Goal: Task Accomplishment & Management: Manage account settings

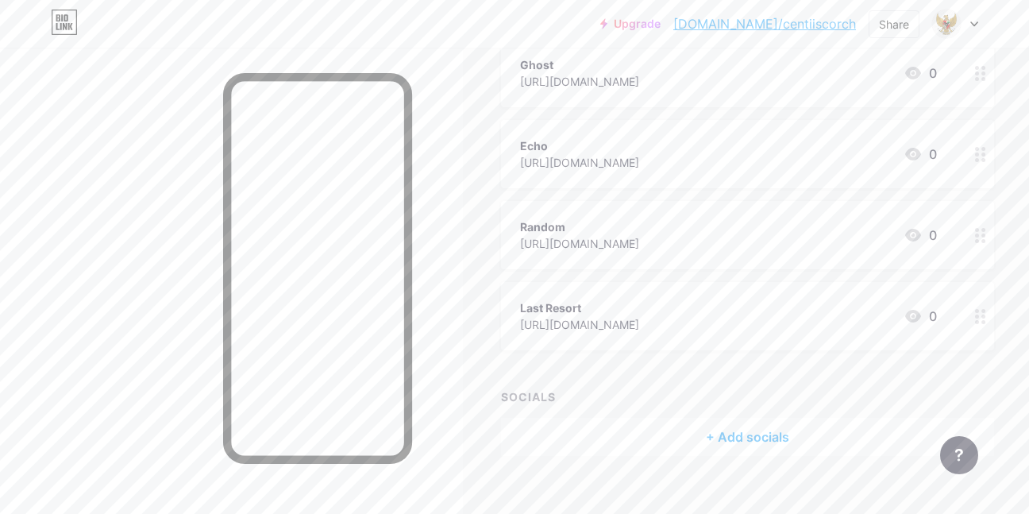
scroll to position [529, 0]
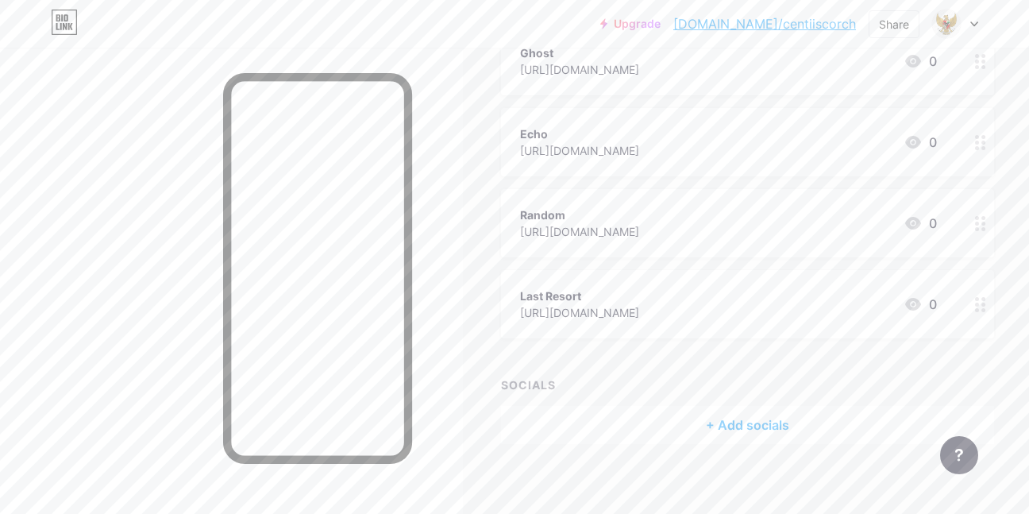
click at [975, 301] on icon at bounding box center [980, 304] width 11 height 15
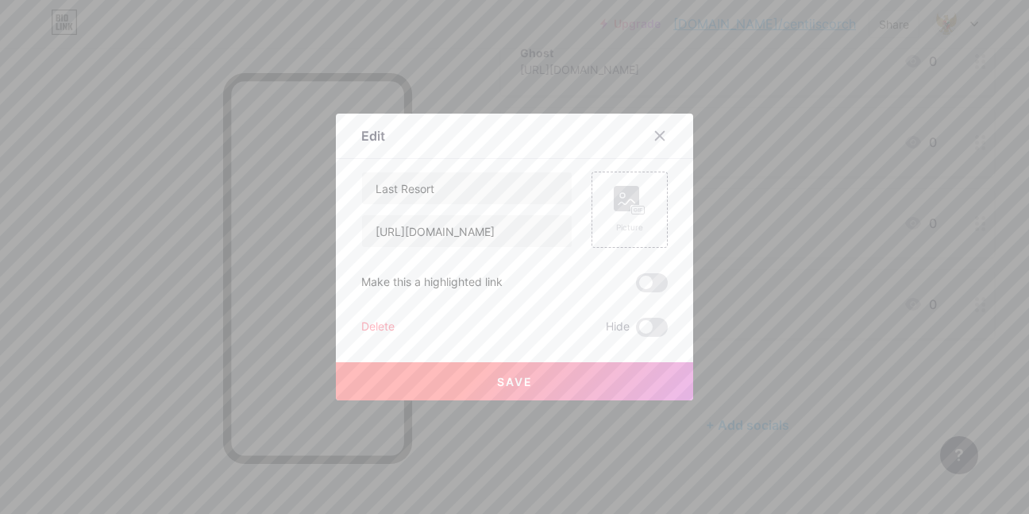
scroll to position [526, 0]
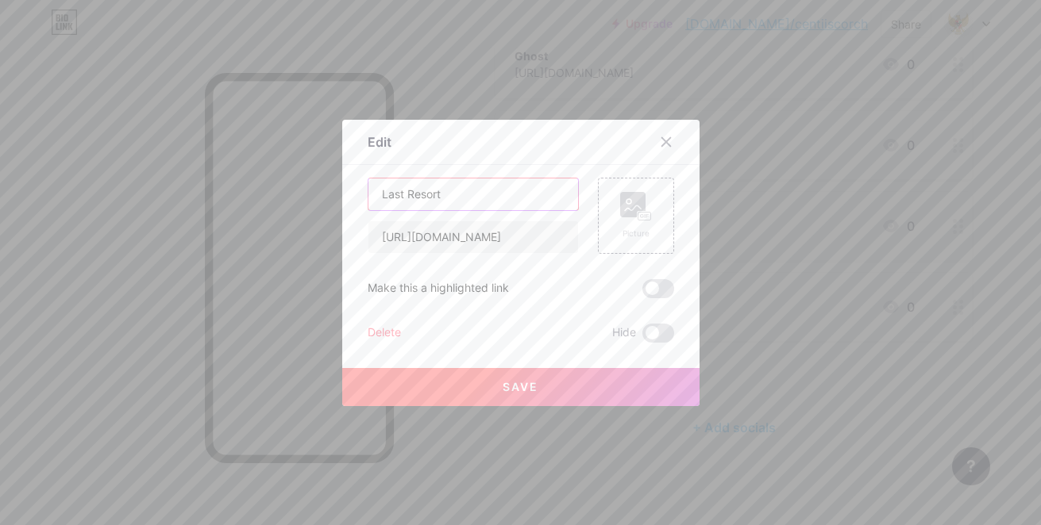
click at [510, 198] on input "Last Resort" at bounding box center [473, 195] width 210 height 32
type input "Last Resort (Best one, use this)"
click at [547, 377] on button "Save" at bounding box center [520, 387] width 357 height 38
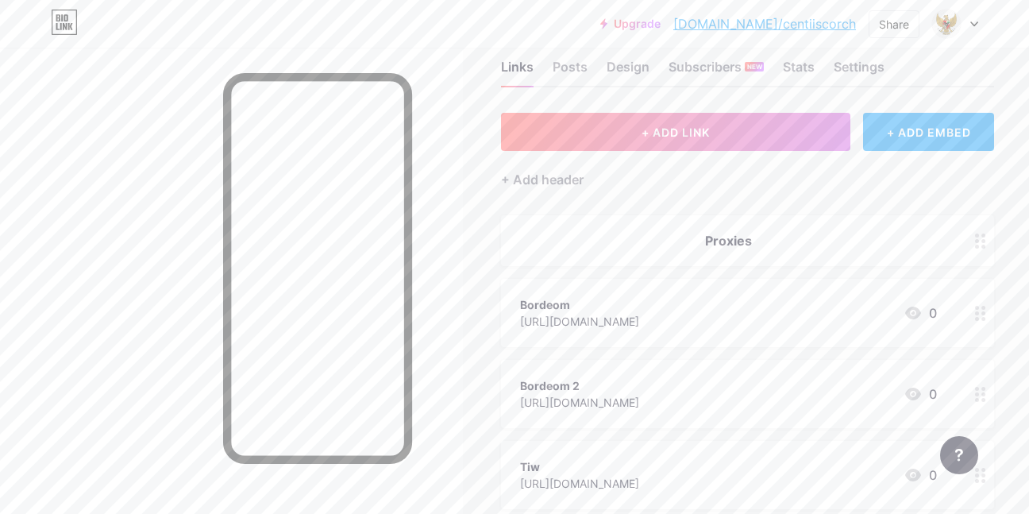
scroll to position [0, 0]
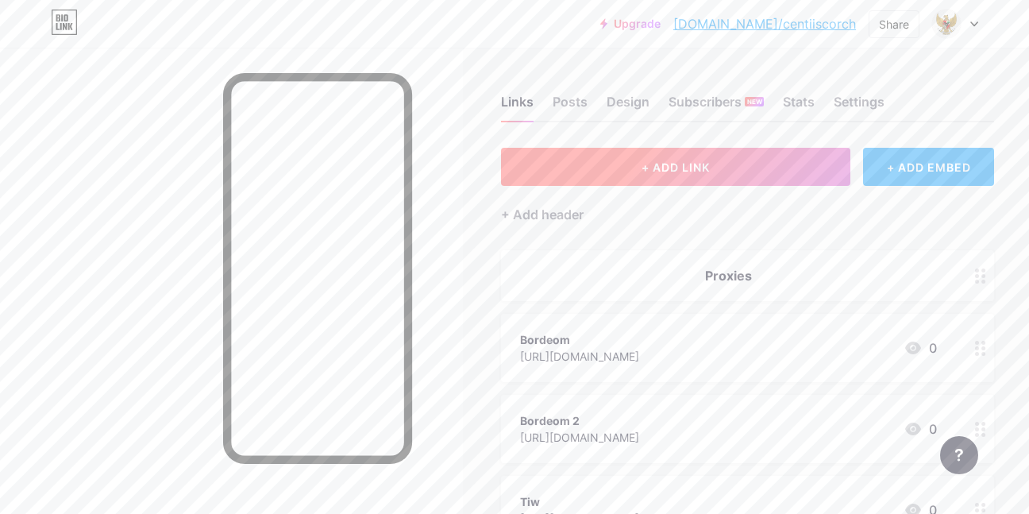
click at [727, 179] on button "+ ADD LINK" at bounding box center [675, 167] width 349 height 38
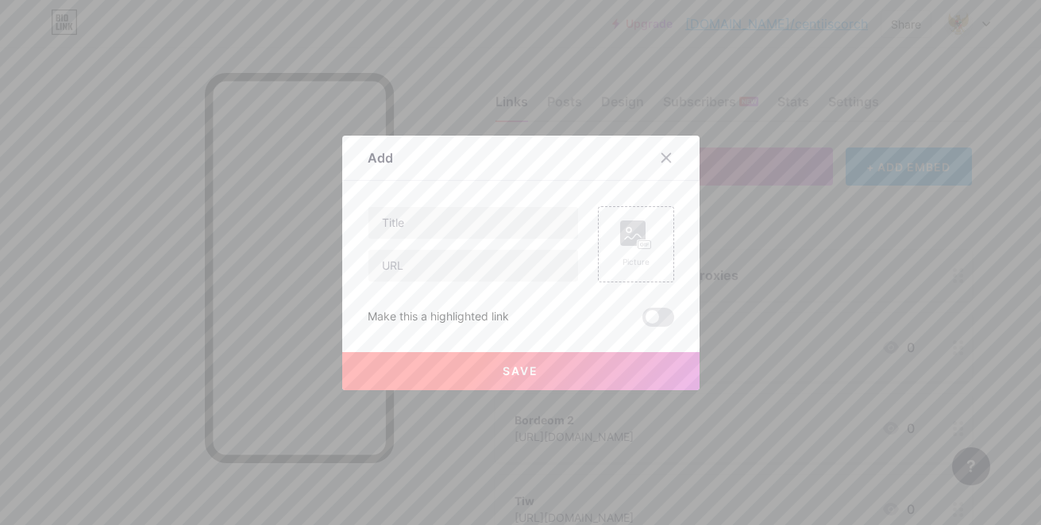
click at [441, 282] on div at bounding box center [472, 265] width 211 height 33
click at [444, 274] on input "text" at bounding box center [473, 266] width 210 height 32
paste input "[URL][DOMAIN_NAME]"
type input "[URL][DOMAIN_NAME]"
click at [467, 217] on input "text" at bounding box center [473, 223] width 210 height 32
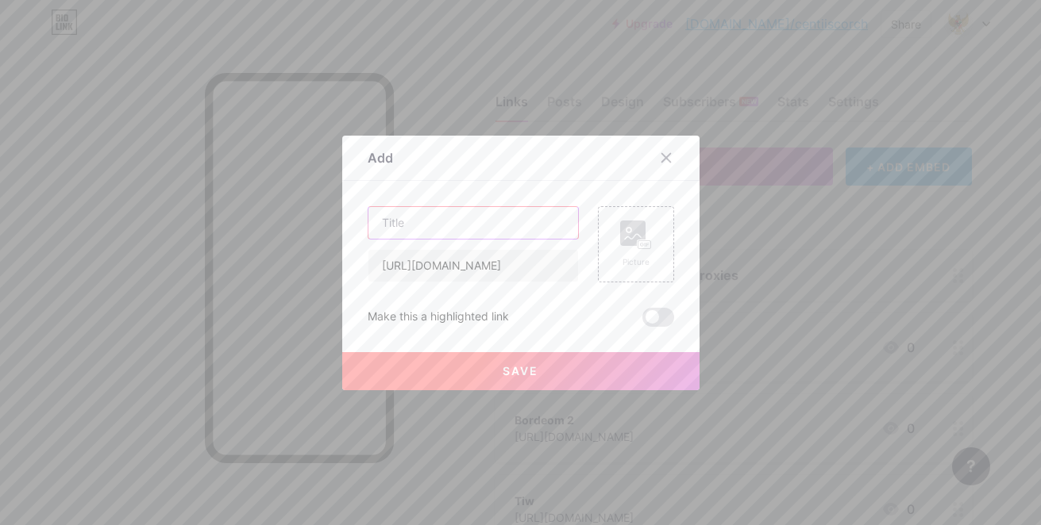
click at [467, 217] on input "text" at bounding box center [473, 223] width 210 height 32
click at [465, 221] on input "text" at bounding box center [473, 223] width 210 height 32
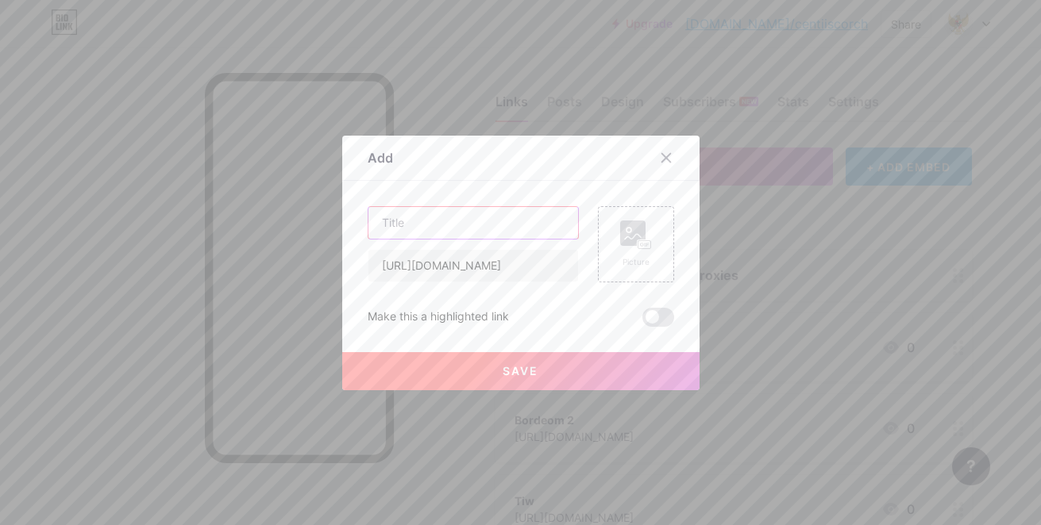
click at [465, 221] on input "text" at bounding box center [473, 223] width 210 height 32
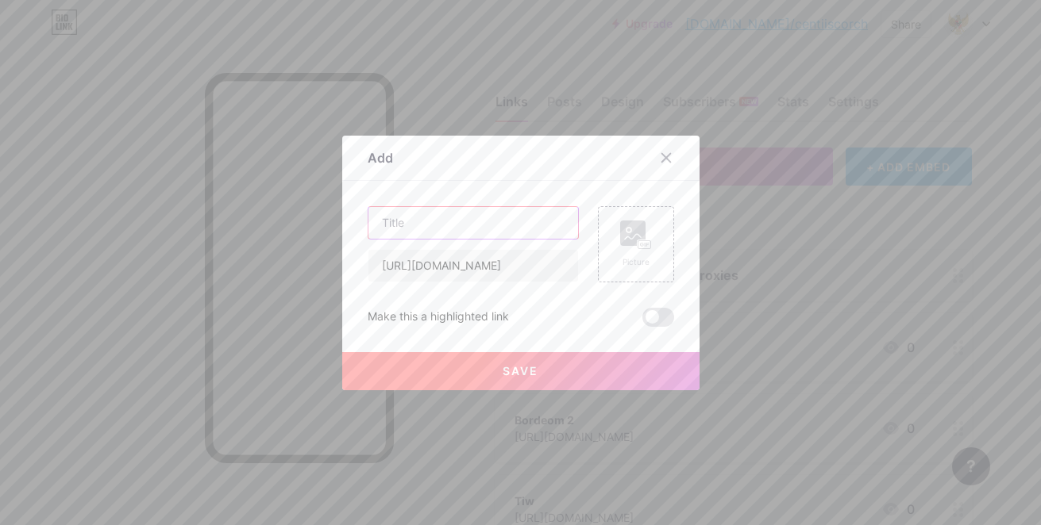
click at [465, 221] on input "text" at bounding box center [473, 223] width 210 height 32
type input "Best one"
click at [467, 370] on button "Save" at bounding box center [520, 371] width 357 height 38
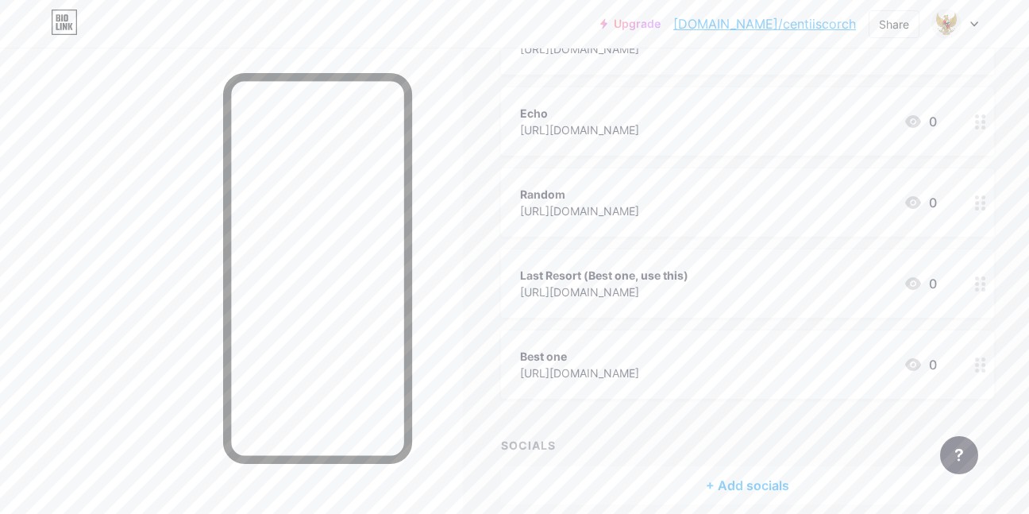
scroll to position [619, 0]
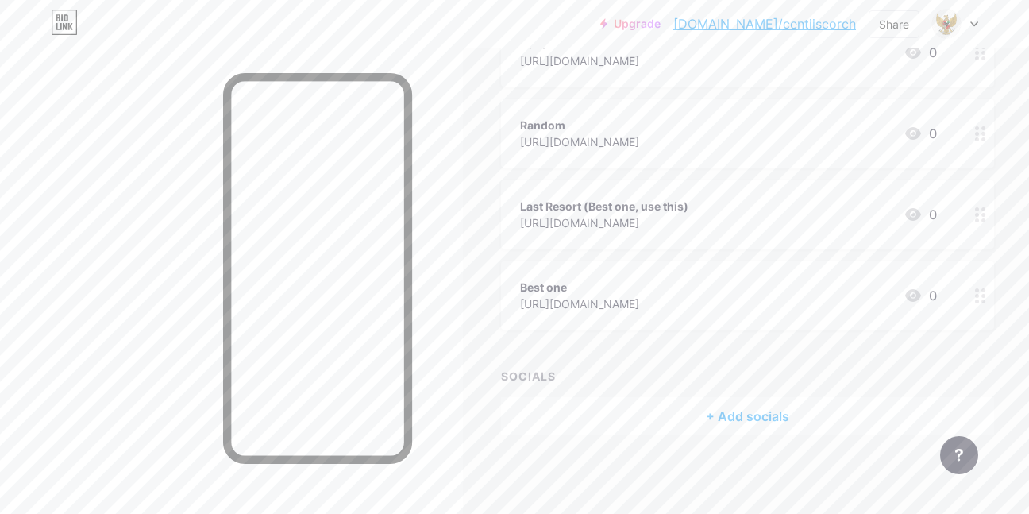
drag, startPoint x: 847, startPoint y: 208, endPoint x: 929, endPoint y: 203, distance: 81.9
click at [929, 203] on div "Last Resort (Best one, use this) [URL][DOMAIN_NAME] 0" at bounding box center [747, 214] width 493 height 68
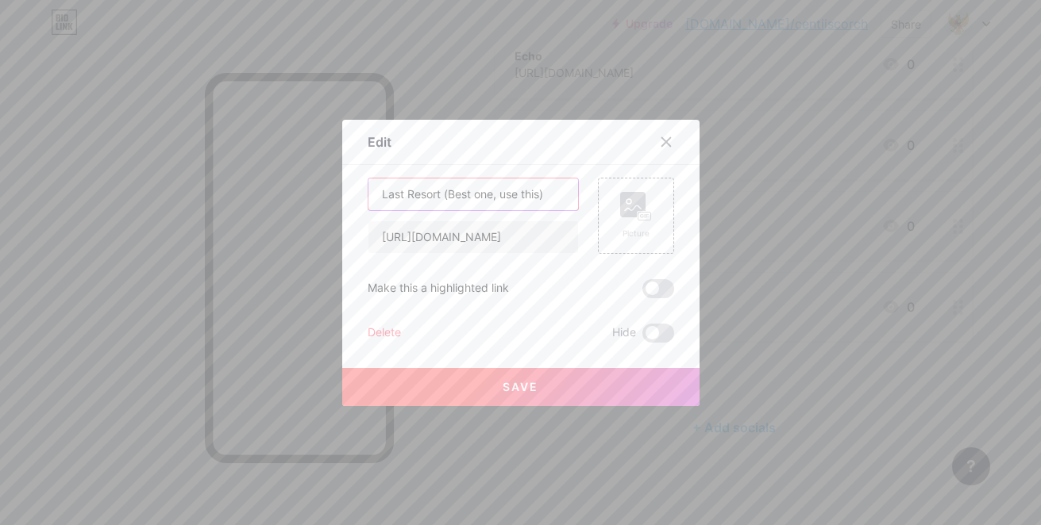
click at [558, 191] on input "Last Resort (Best one, use this)" at bounding box center [473, 195] width 210 height 32
type input "Last Resort"
click at [437, 379] on button "Save" at bounding box center [520, 387] width 357 height 38
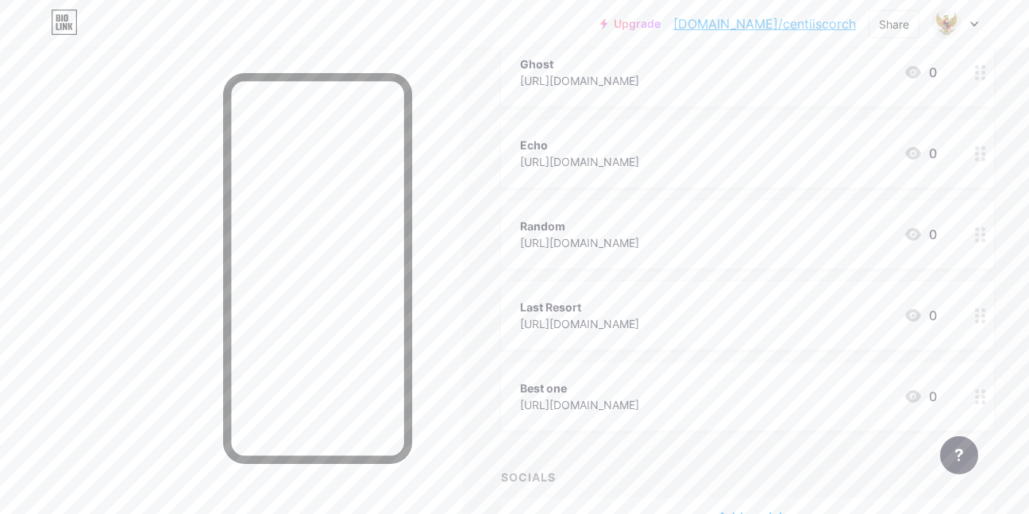
scroll to position [619, 0]
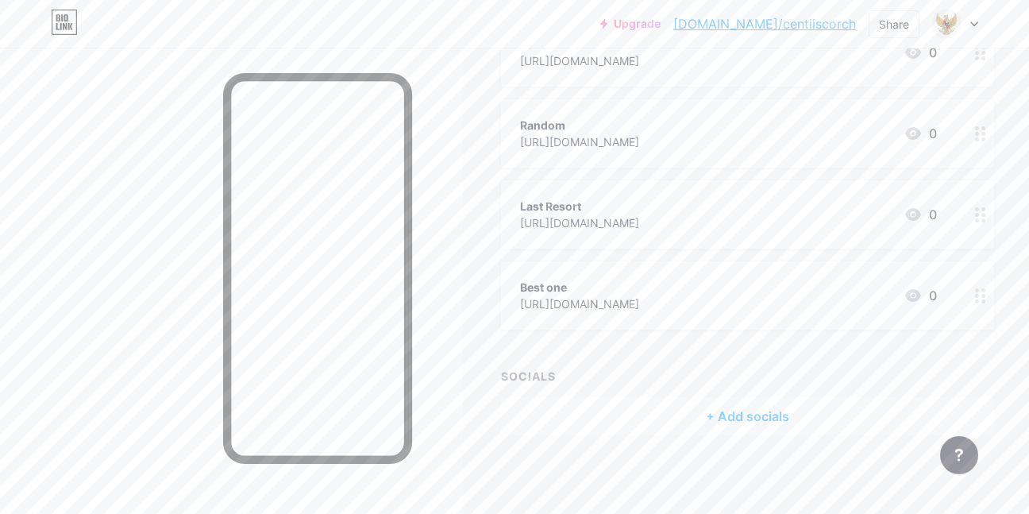
click at [402, 287] on div at bounding box center [231, 305] width 463 height 514
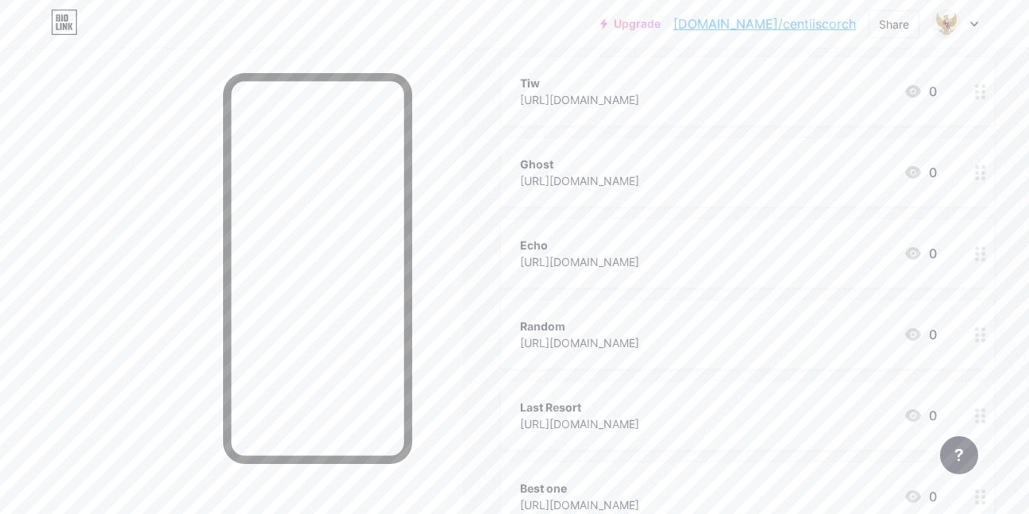
scroll to position [302, 0]
